Goal: Transaction & Acquisition: Purchase product/service

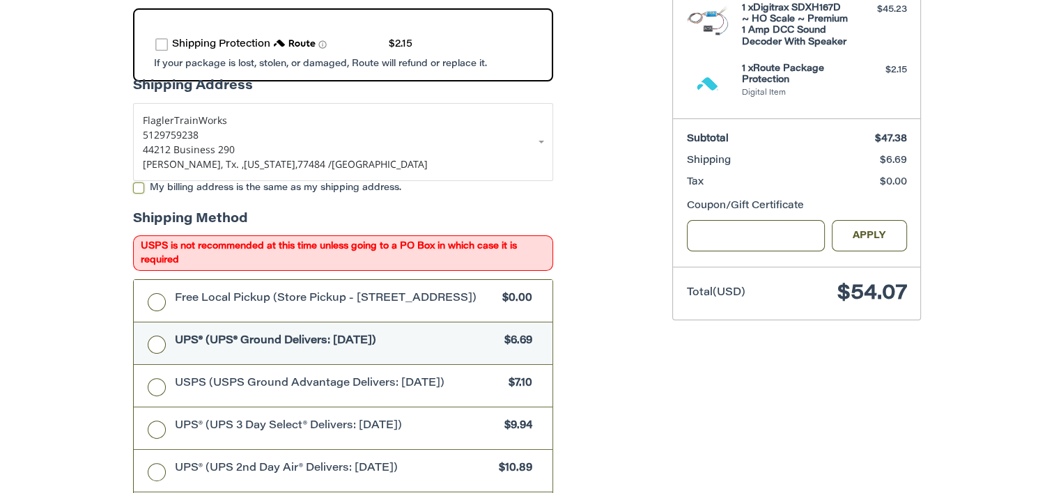
scroll to position [298, 0]
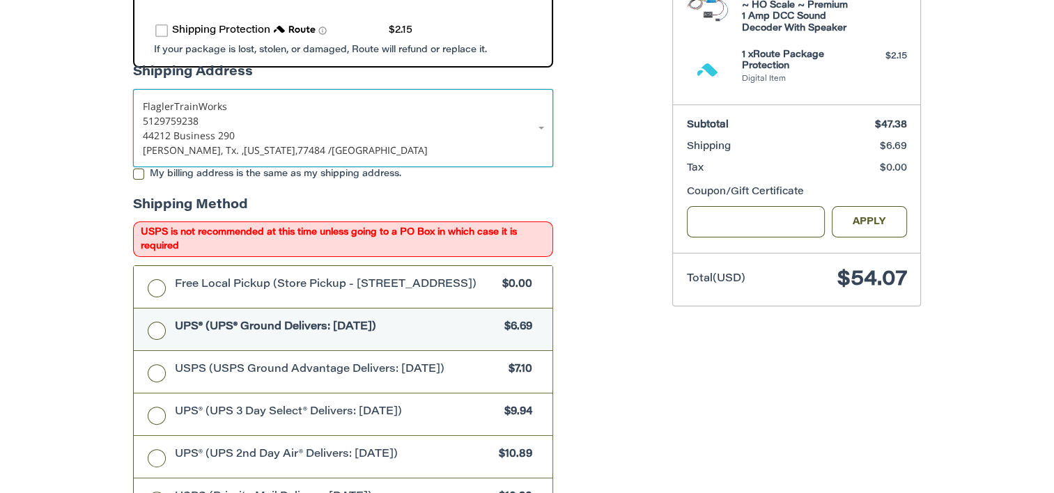
click at [538, 116] on link "Flagler TrainWorks 5129759238 44212 Business 290 Waller, Tx. , Texas, 77484 / U…" at bounding box center [343, 128] width 420 height 78
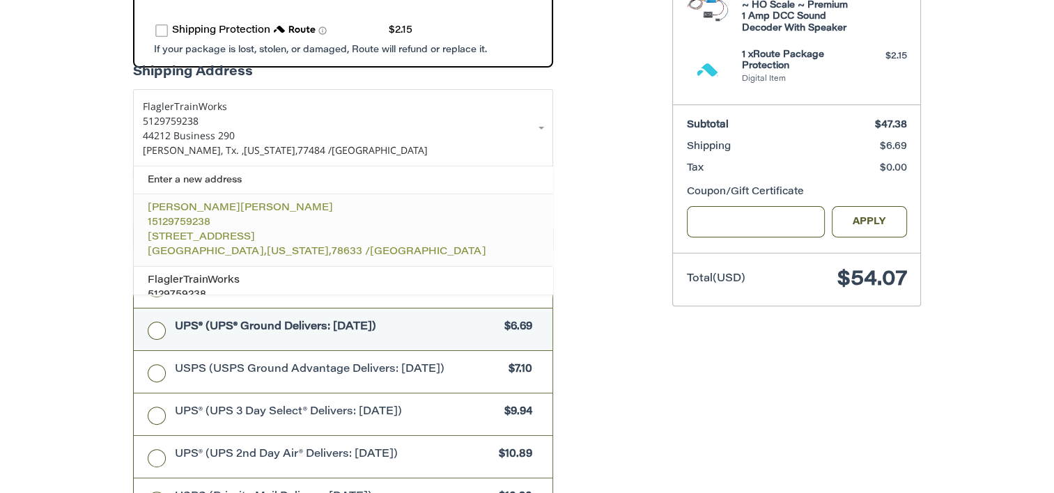
click at [474, 230] on p "[STREET_ADDRESS]" at bounding box center [343, 237] width 391 height 15
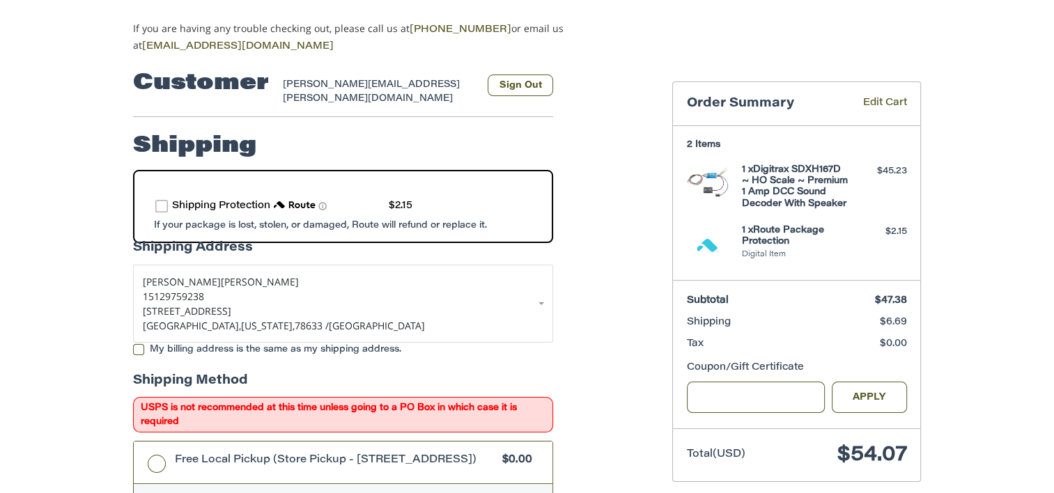
scroll to position [102, 0]
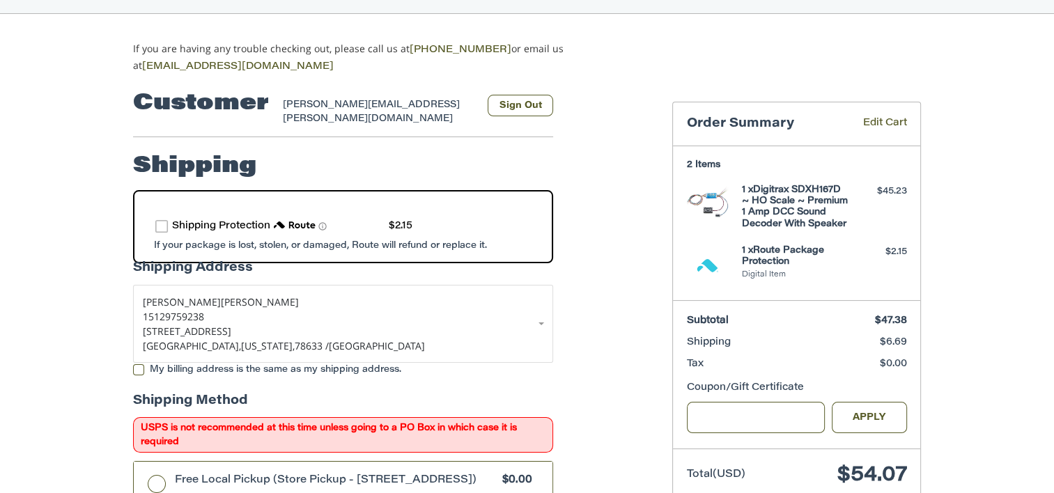
click at [162, 220] on label "route shipping protection selector element" at bounding box center [161, 226] width 13 height 13
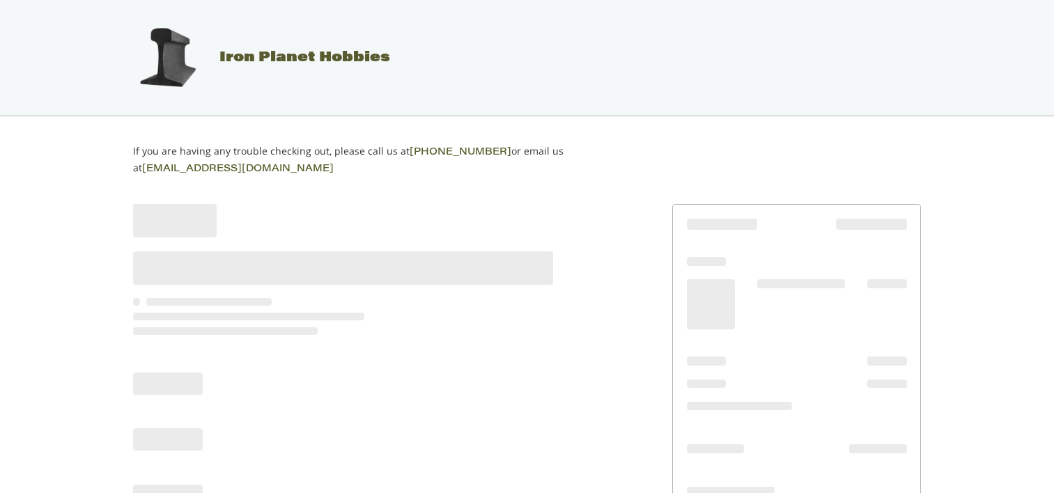
scroll to position [67, 0]
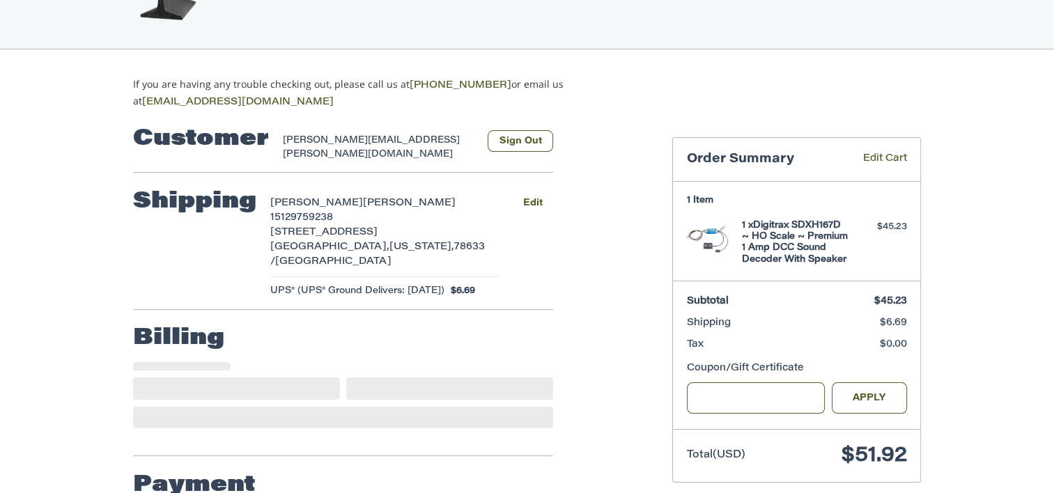
select select "**"
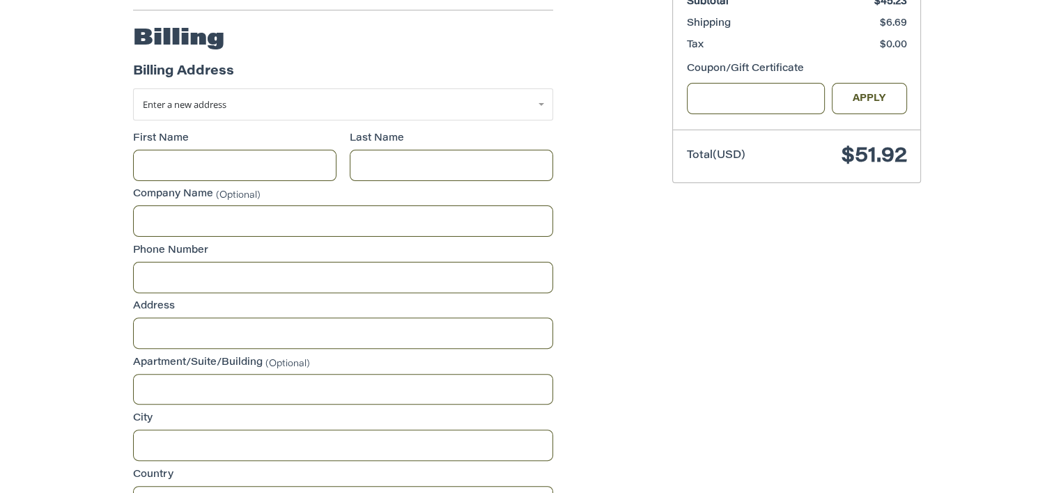
scroll to position [365, 0]
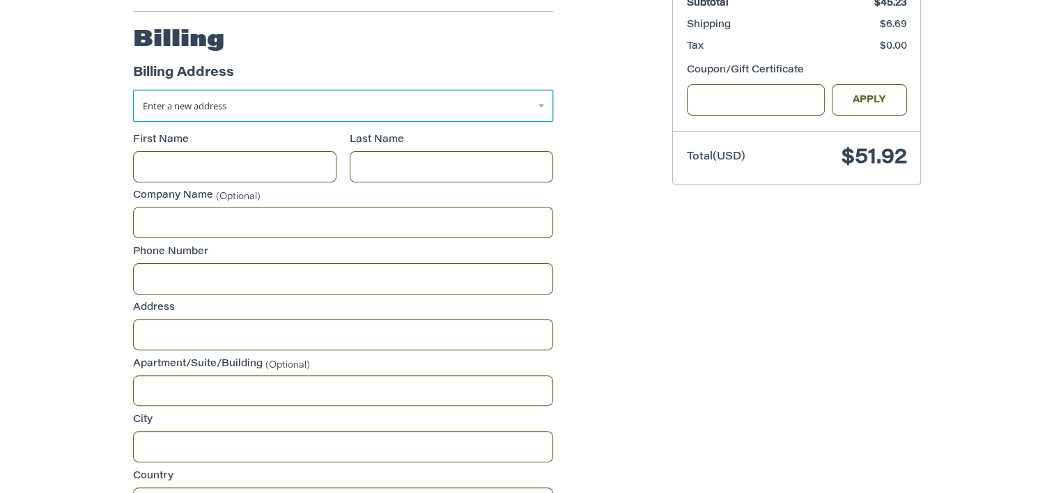
click at [544, 90] on link "Enter a new address" at bounding box center [343, 106] width 420 height 32
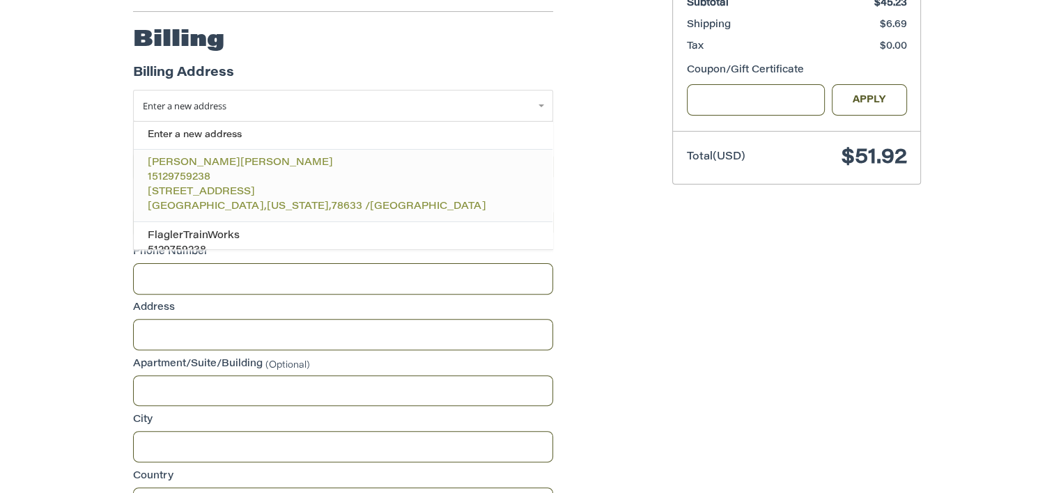
click at [499, 171] on p "15129759238" at bounding box center [343, 178] width 391 height 15
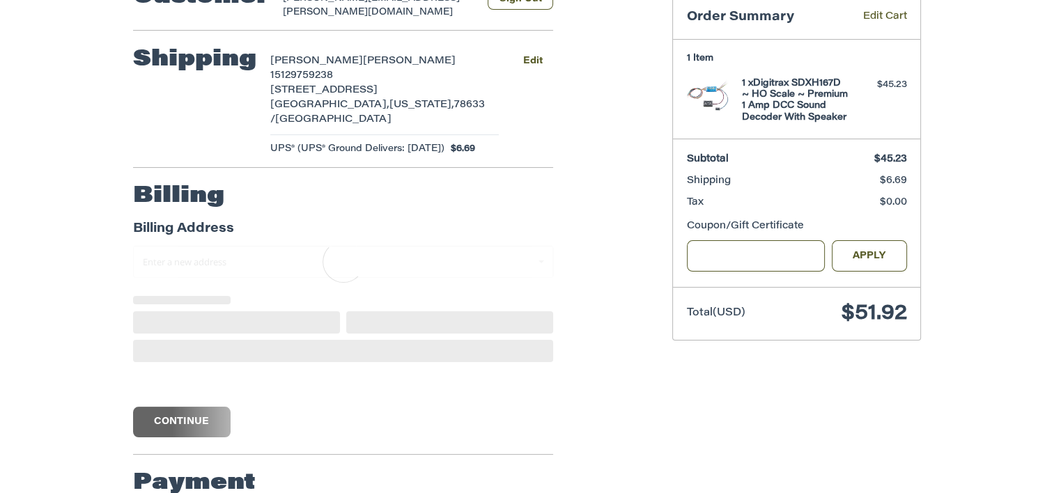
scroll to position [143, 0]
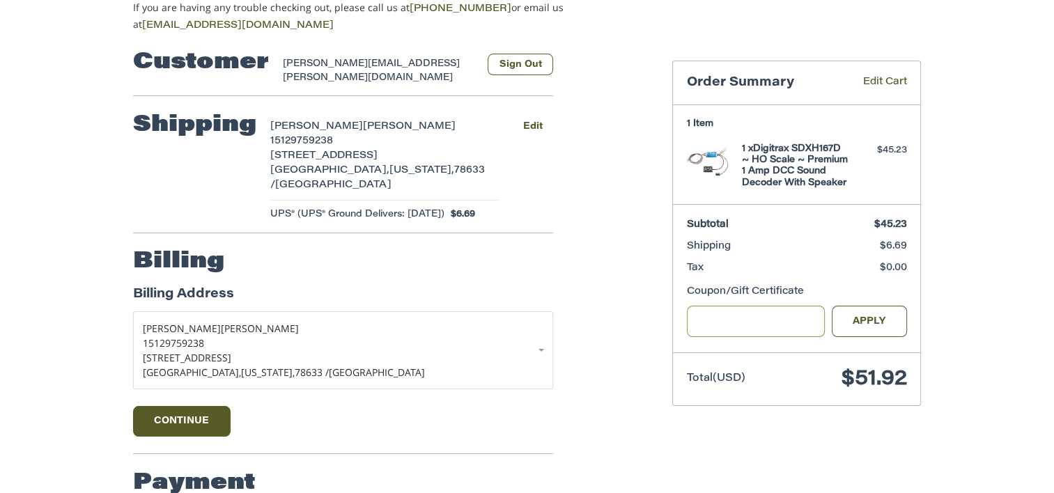
click at [785, 320] on input "Gift Certificate or Coupon Code" at bounding box center [756, 321] width 139 height 31
type input "*****"
click at [863, 335] on button "Apply" at bounding box center [868, 321] width 75 height 31
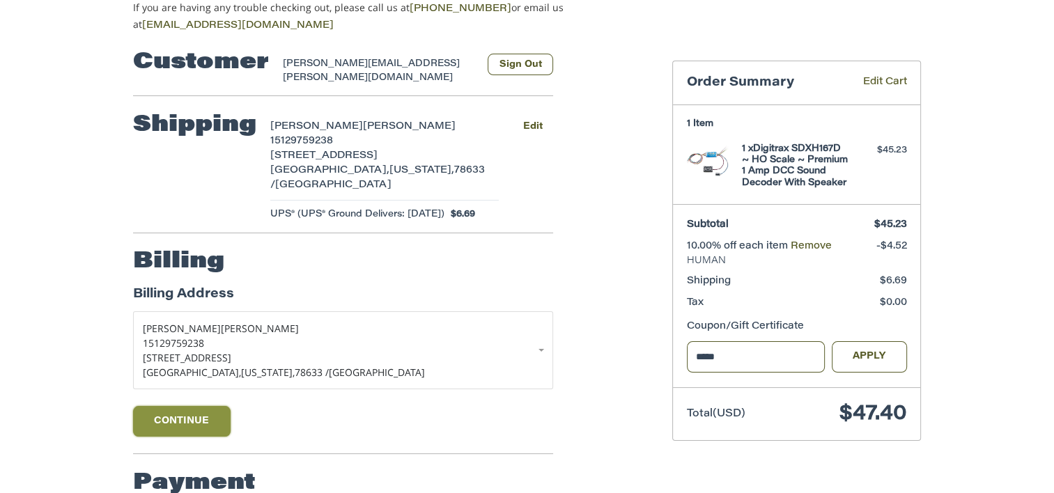
click at [196, 406] on button "Continue" at bounding box center [181, 421] width 97 height 31
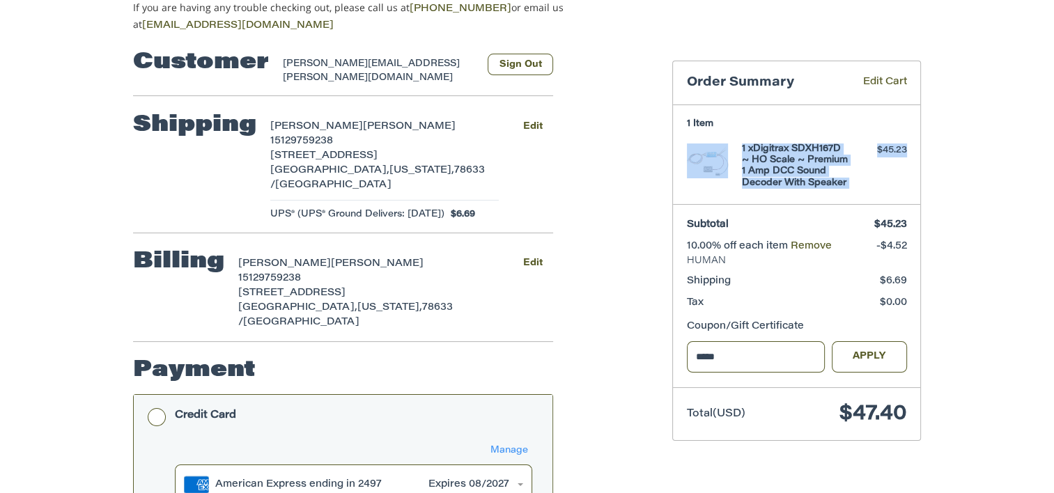
drag, startPoint x: 1051, startPoint y: 111, endPoint x: 1066, endPoint y: 165, distance: 55.8
click at [1053, 165] on html "Checkout Iron Planet Hobbies If you are having any trouble checking out, please…" at bounding box center [527, 344] width 1054 height 975
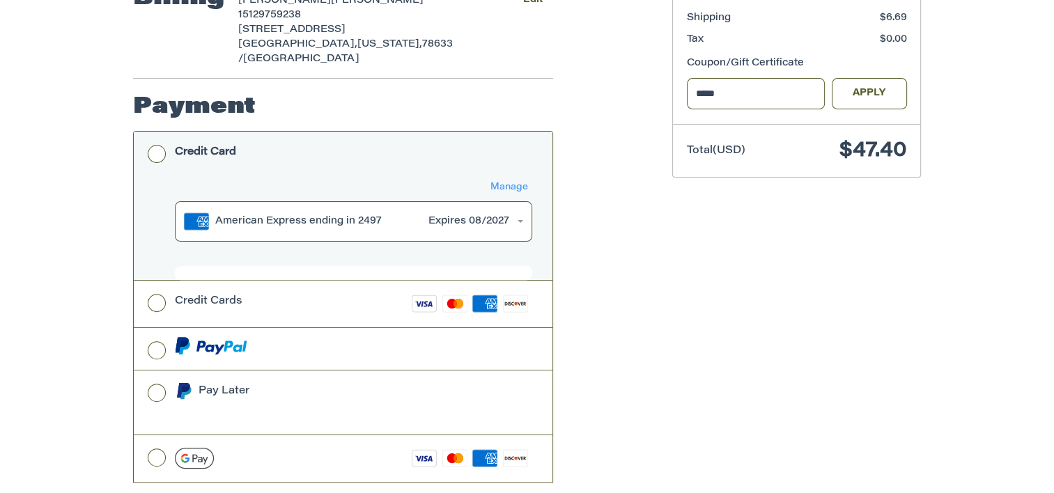
scroll to position [406, 0]
drag, startPoint x: 758, startPoint y: 337, endPoint x: 751, endPoint y: 326, distance: 13.1
drag, startPoint x: 751, startPoint y: 326, endPoint x: 493, endPoint y: 460, distance: 290.3
